Goal: Task Accomplishment & Management: Manage account settings

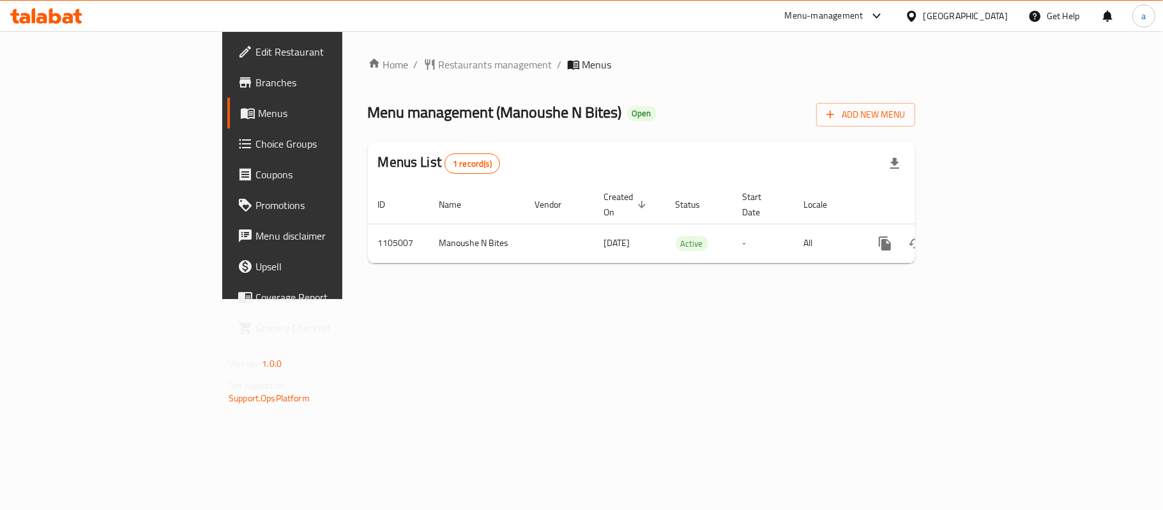
click at [29, 10] on icon at bounding box center [46, 15] width 72 height 15
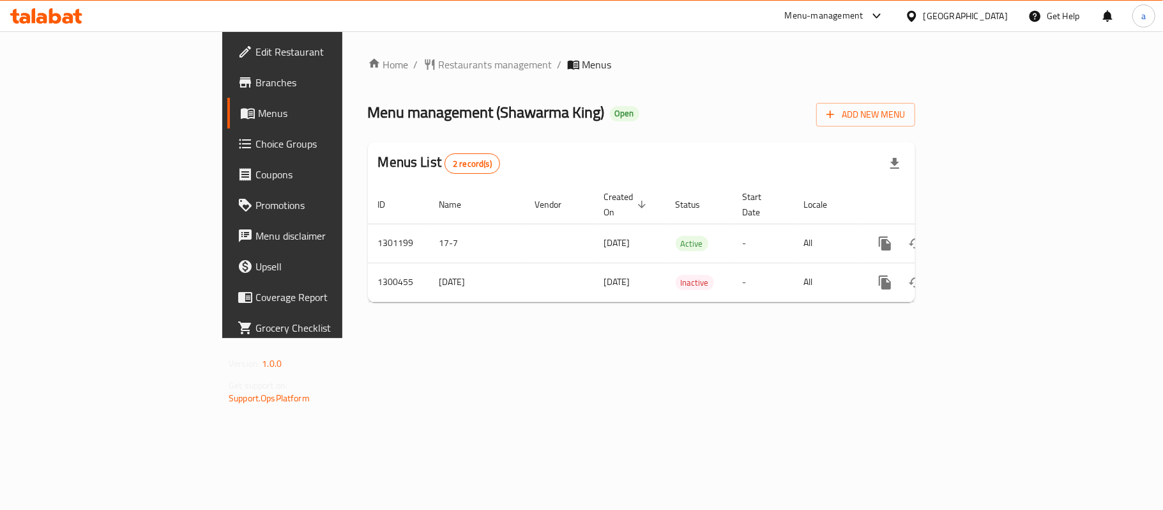
click at [49, 17] on icon at bounding box center [46, 15] width 72 height 15
click at [57, 18] on icon at bounding box center [46, 15] width 72 height 15
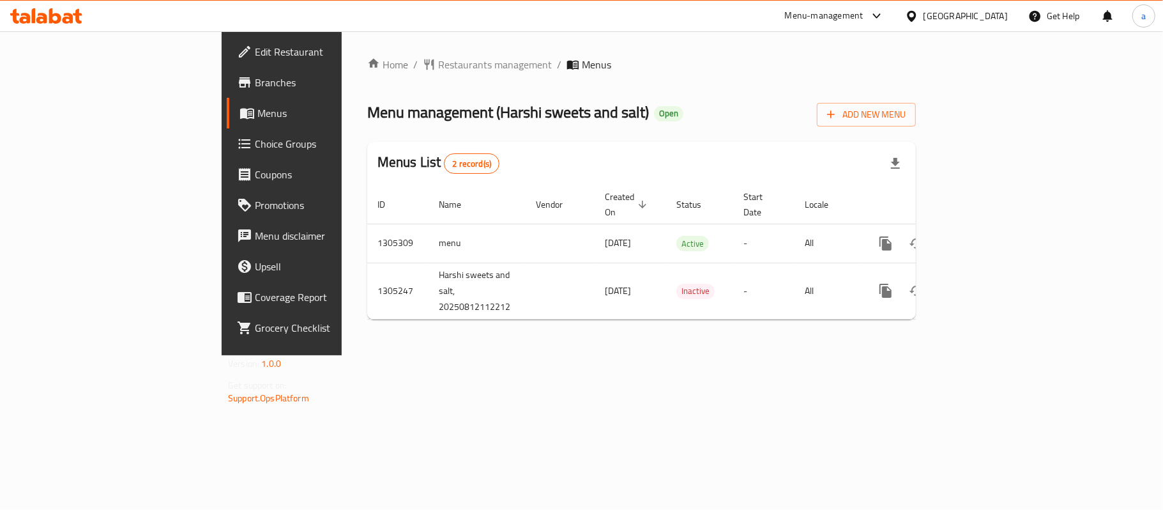
click at [52, 8] on icon at bounding box center [46, 15] width 72 height 15
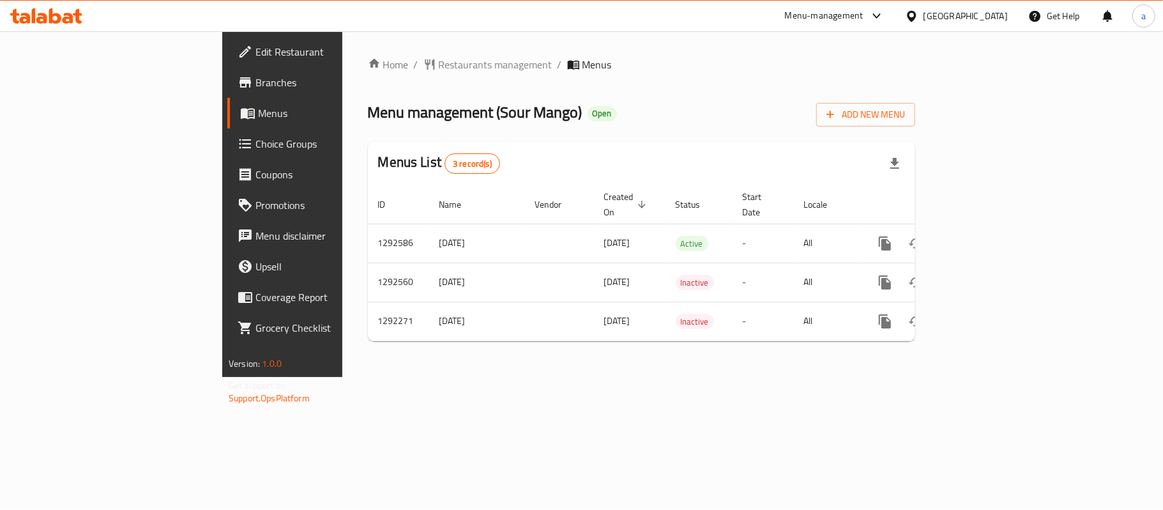
click at [49, 17] on icon at bounding box center [55, 15] width 12 height 15
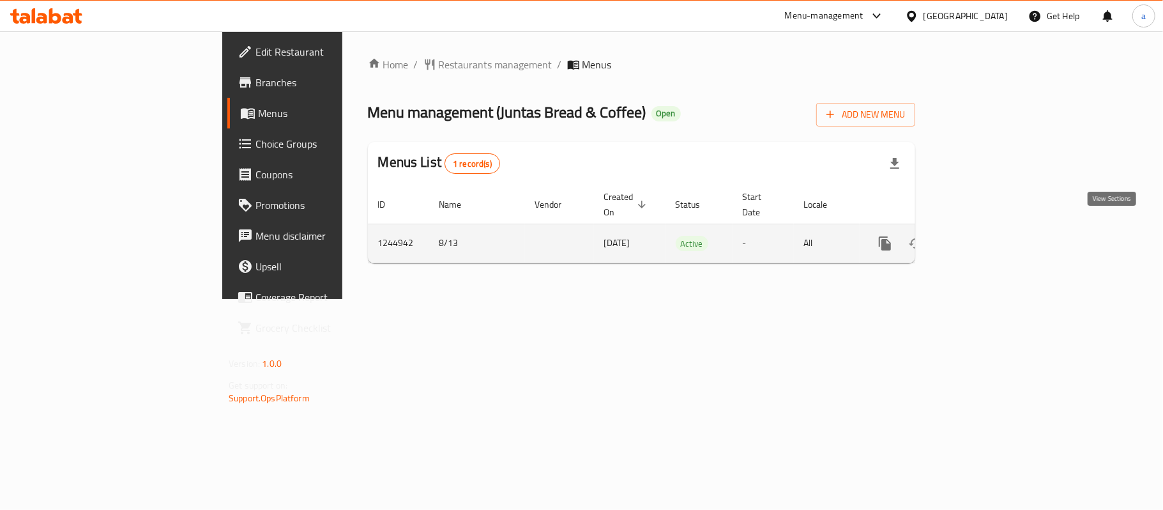
click at [985, 236] on icon "enhanced table" at bounding box center [976, 243] width 15 height 15
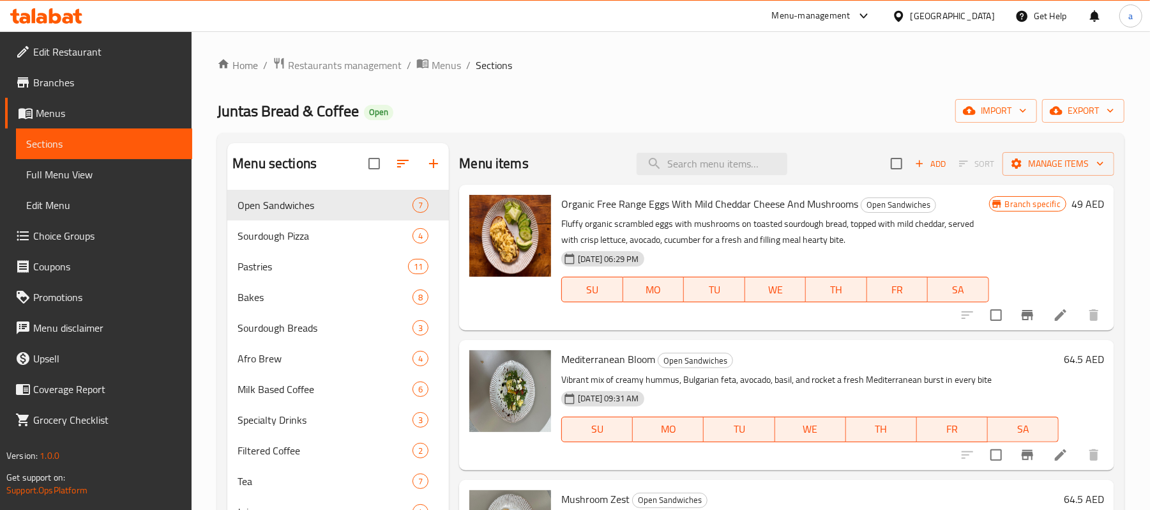
click at [63, 247] on link "Choice Groups" at bounding box center [98, 235] width 187 height 31
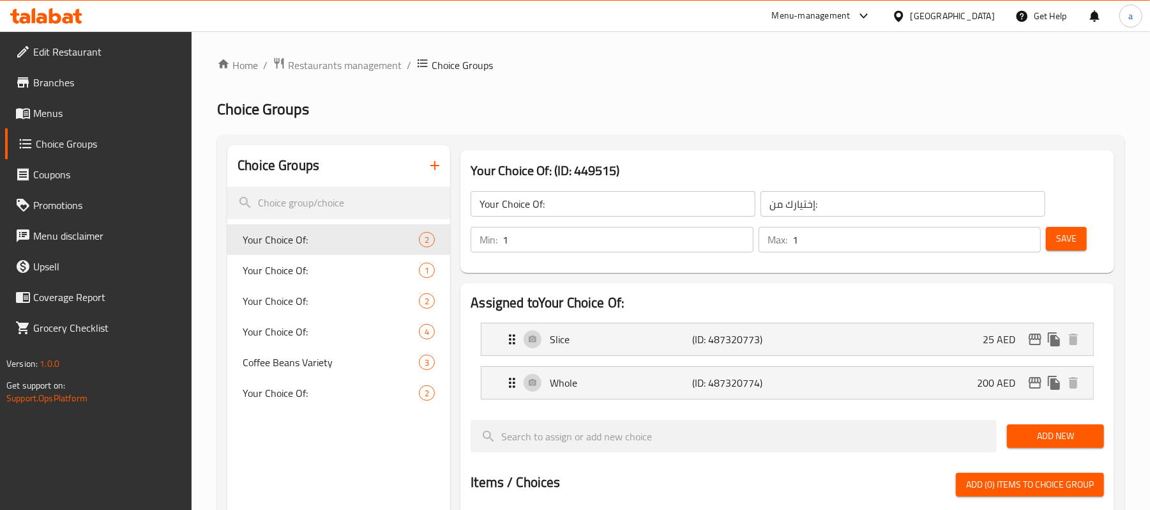
scroll to position [85, 0]
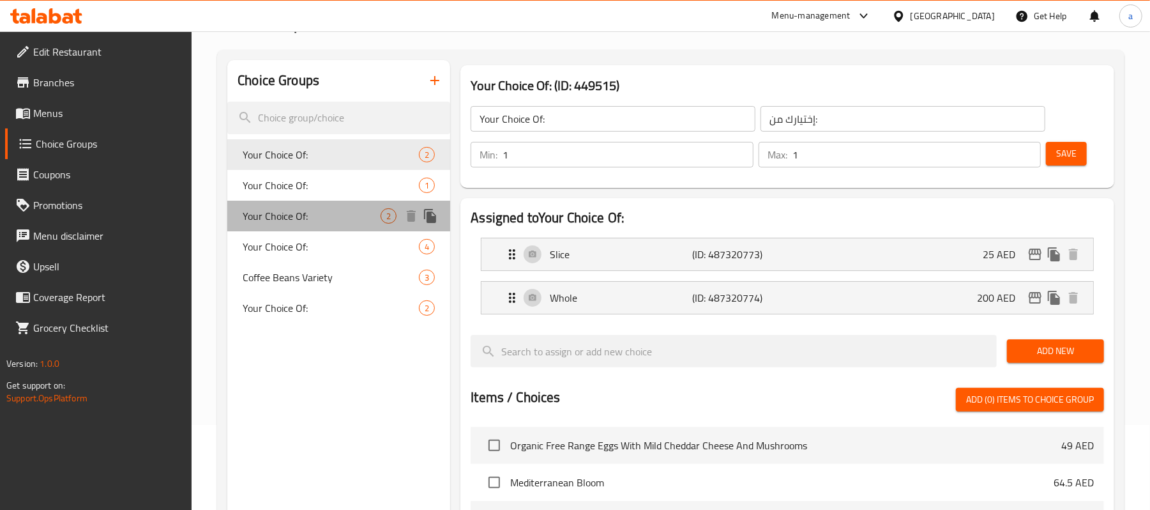
click at [290, 218] on span "Your Choice Of:" at bounding box center [312, 215] width 138 height 15
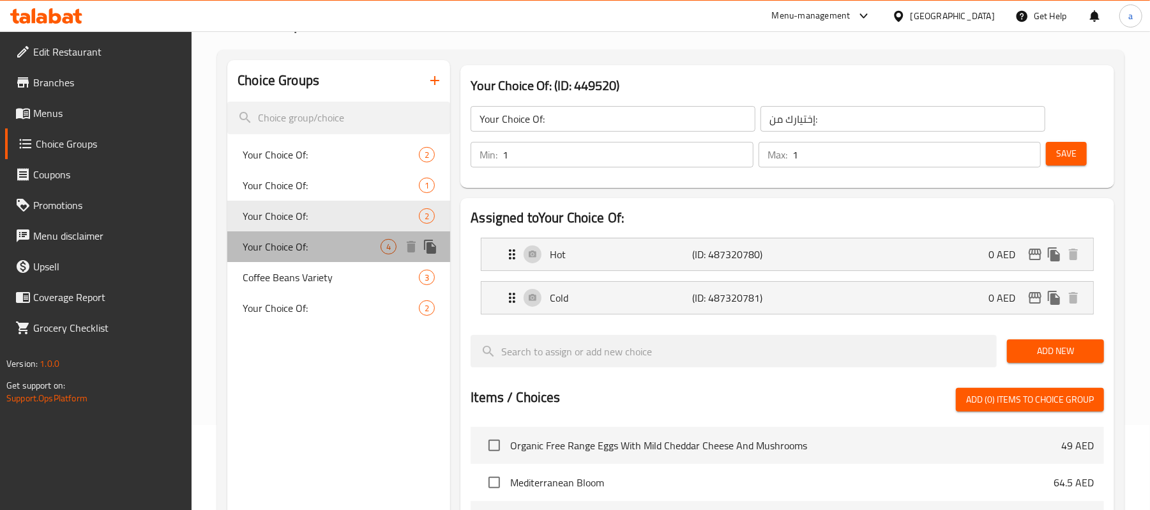
click at [312, 247] on span "Your Choice Of:" at bounding box center [312, 246] width 138 height 15
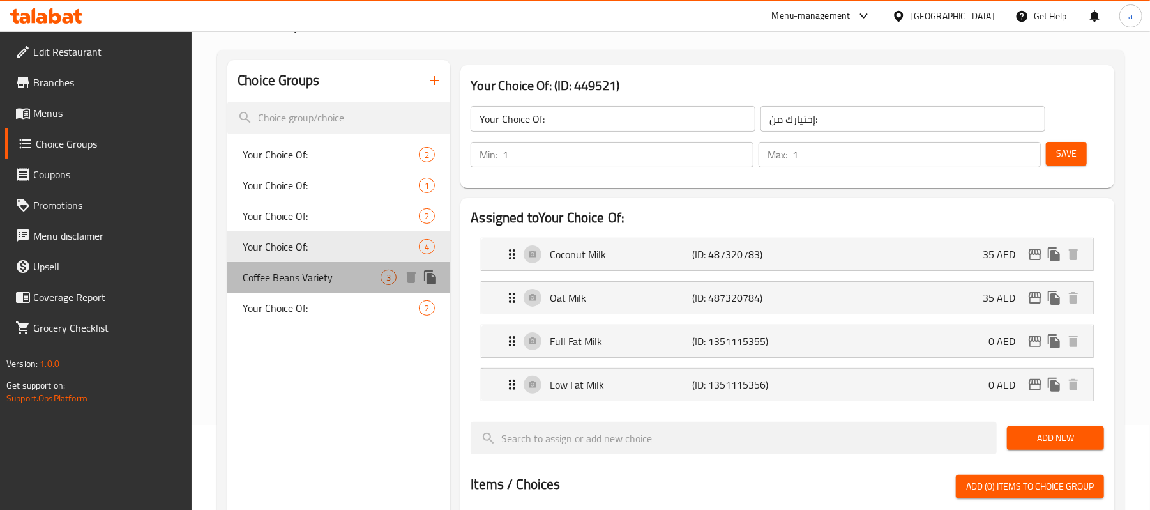
click at [313, 279] on span "Coffee Beans Variety" at bounding box center [312, 276] width 138 height 15
type input "Coffee Beans Variety"
type input "أصناف حبوب قهوة"
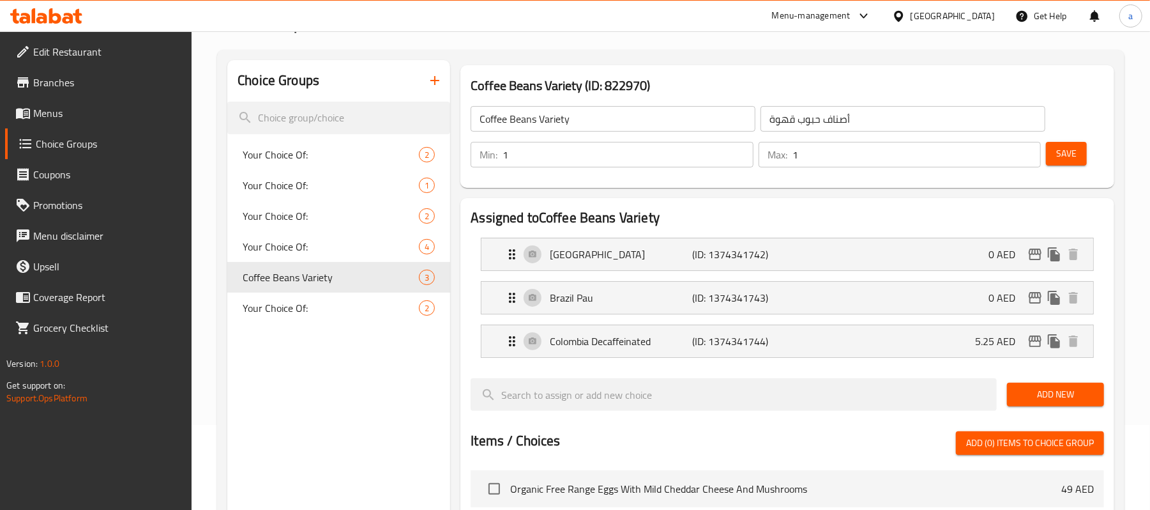
click at [69, 19] on icon at bounding box center [46, 15] width 72 height 15
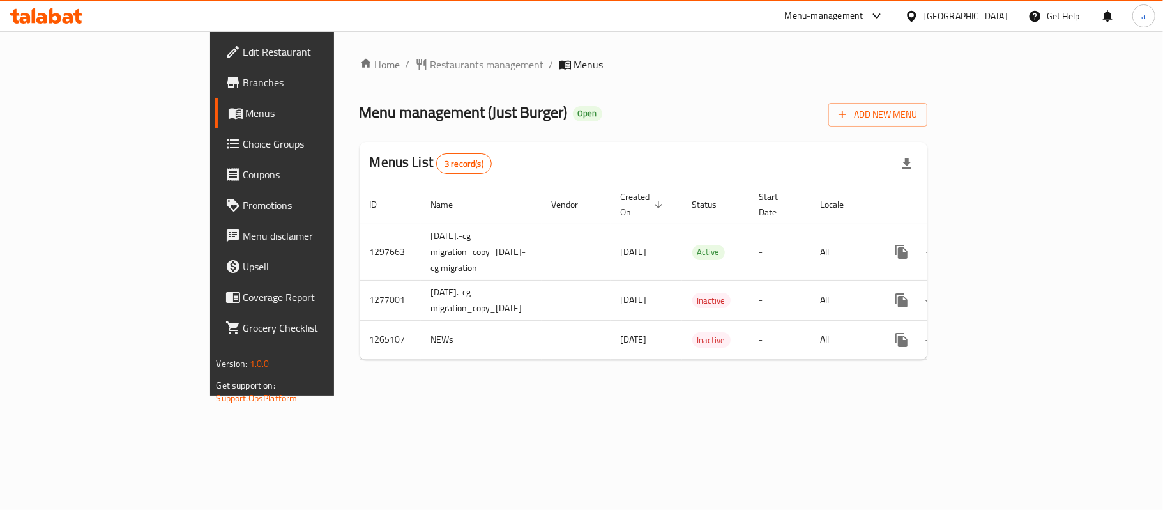
click at [43, 14] on icon at bounding box center [41, 18] width 11 height 11
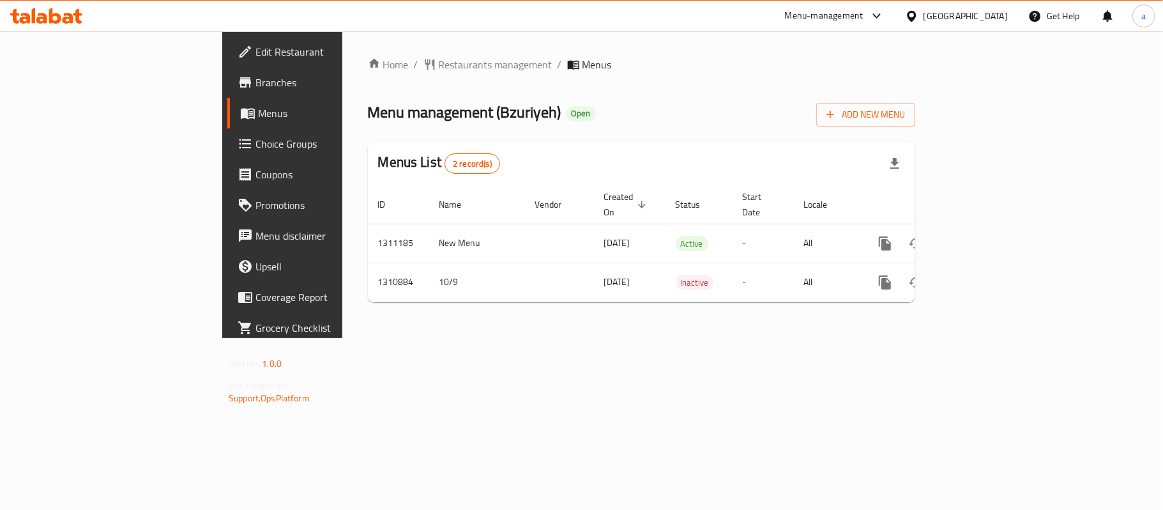
click at [64, 13] on icon at bounding box center [46, 15] width 72 height 15
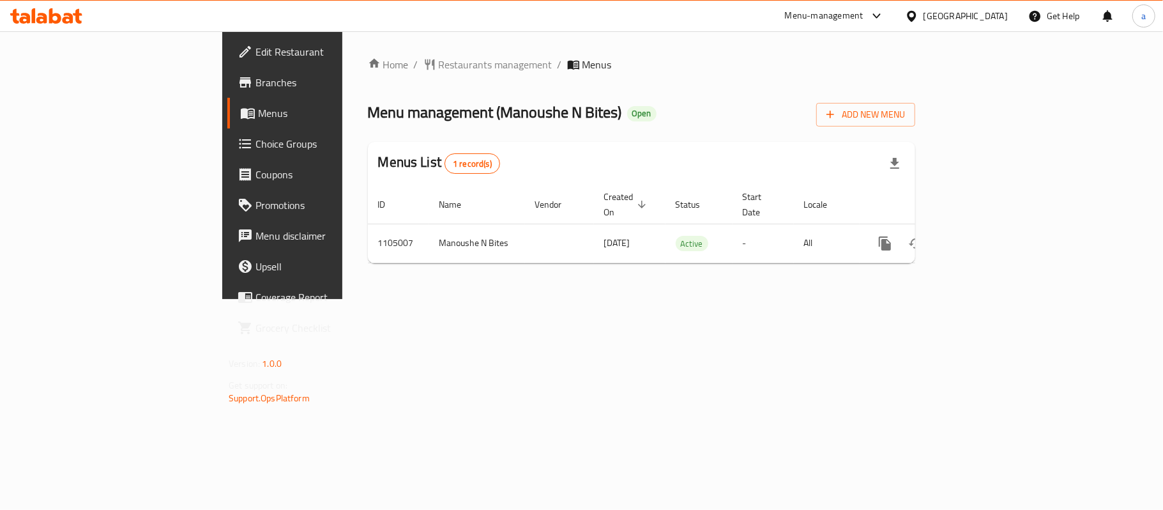
click at [88, 18] on div at bounding box center [46, 16] width 93 height 26
click at [65, 18] on icon at bounding box center [68, 18] width 11 height 11
